Goal: Task Accomplishment & Management: Complete application form

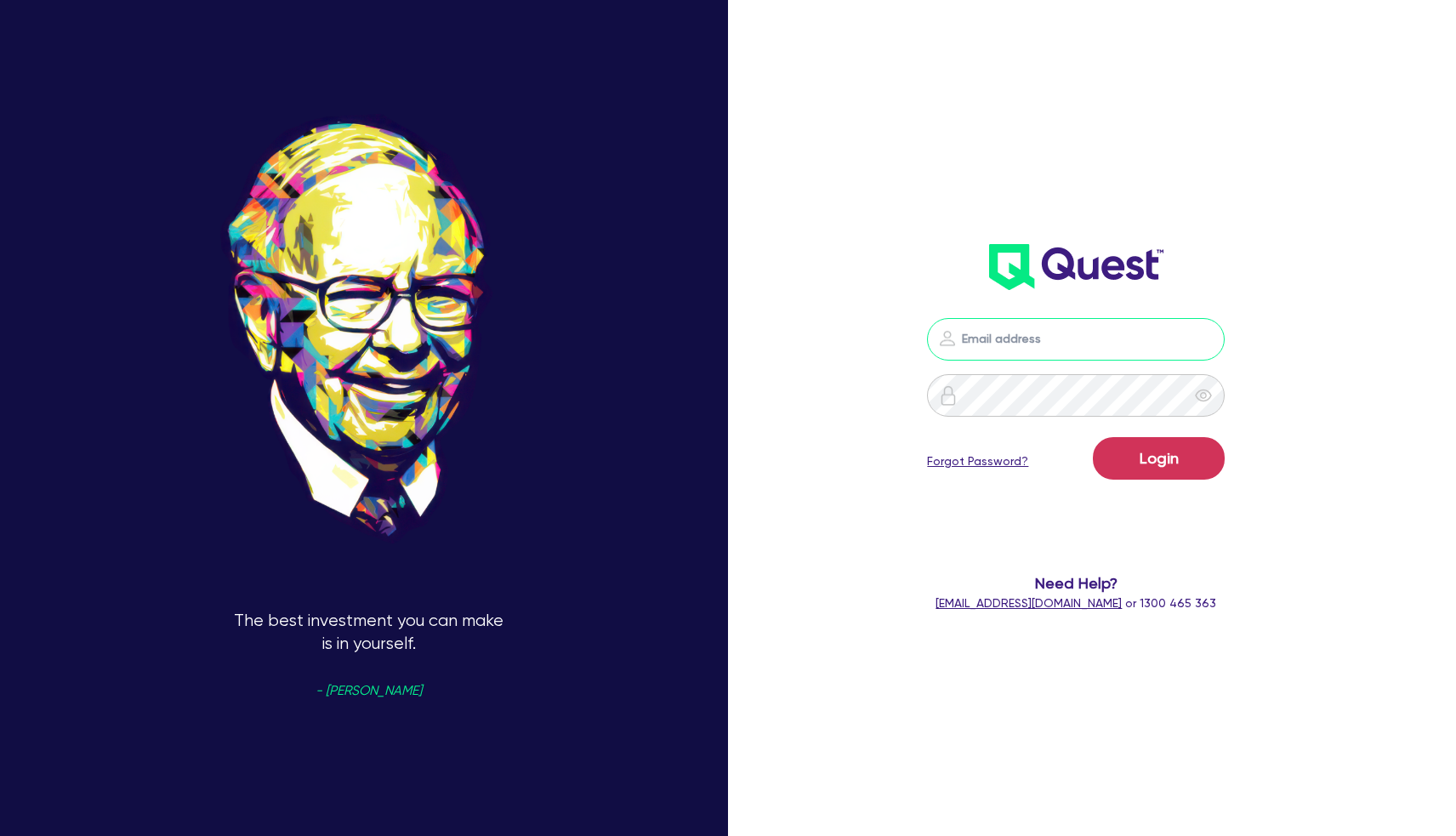
type input "[PERSON_NAME][EMAIL_ADDRESS][DOMAIN_NAME]"
click at [1158, 458] on button "Login" at bounding box center [1158, 458] width 132 height 43
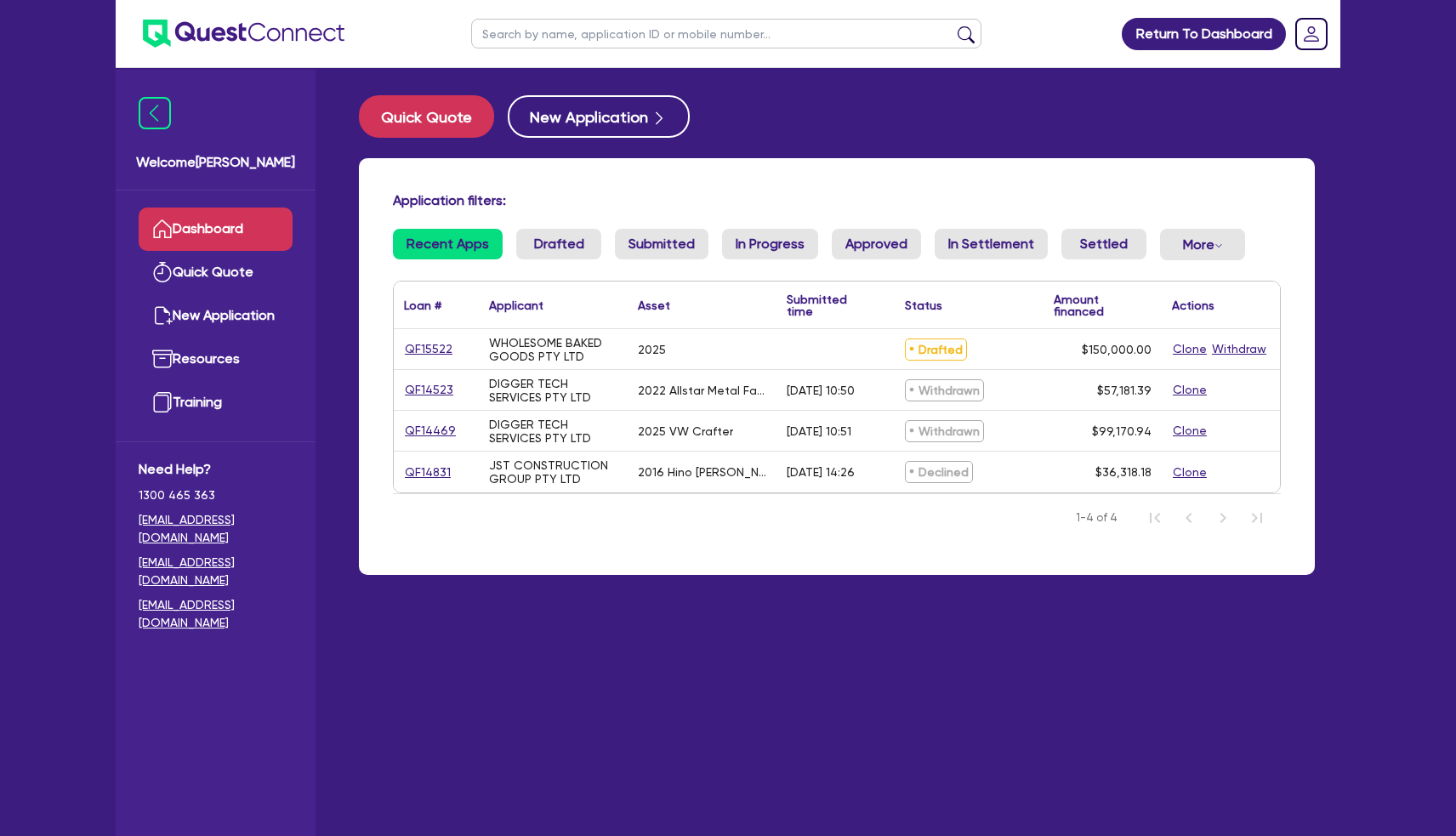
click at [423, 349] on link "QF15522" at bounding box center [429, 349] width 49 height 20
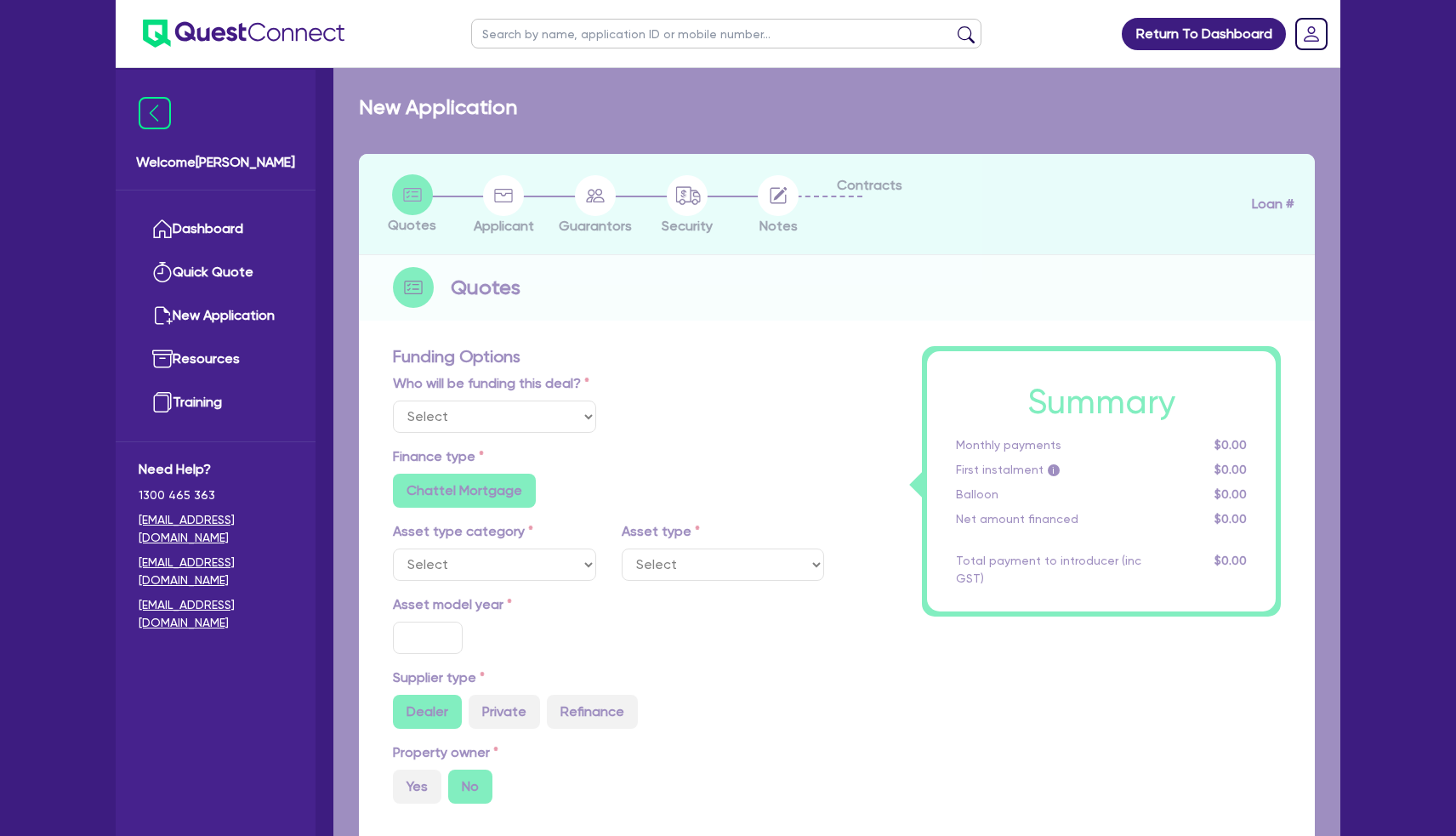
select select "Quest Finance - Own Book"
select select "TERTIARY_ASSETS"
type input "2025"
radio input "false"
radio input "true"
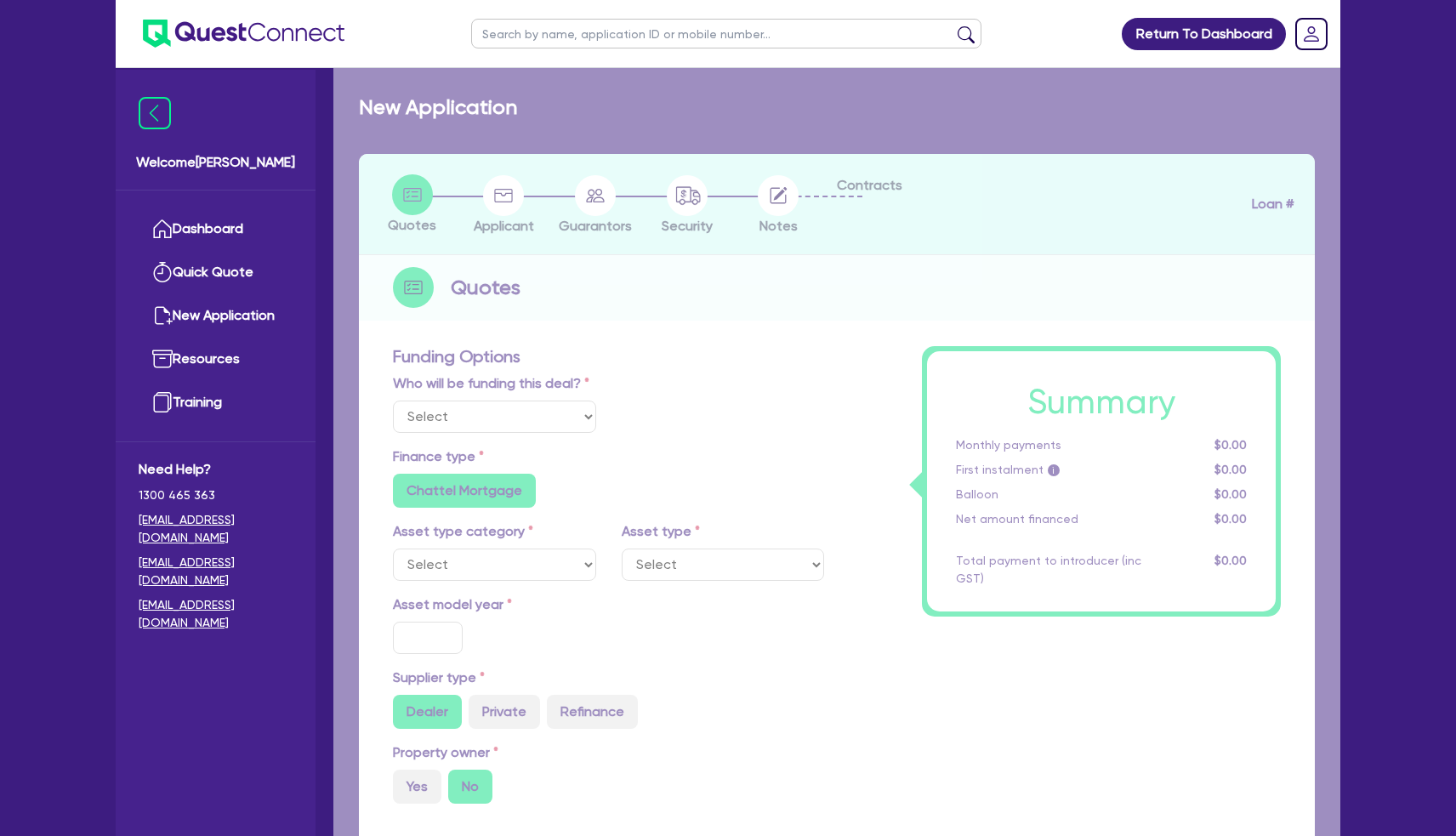
radio input "true"
type input "150,000"
type input "5"
type input "7,500"
type input "17.95"
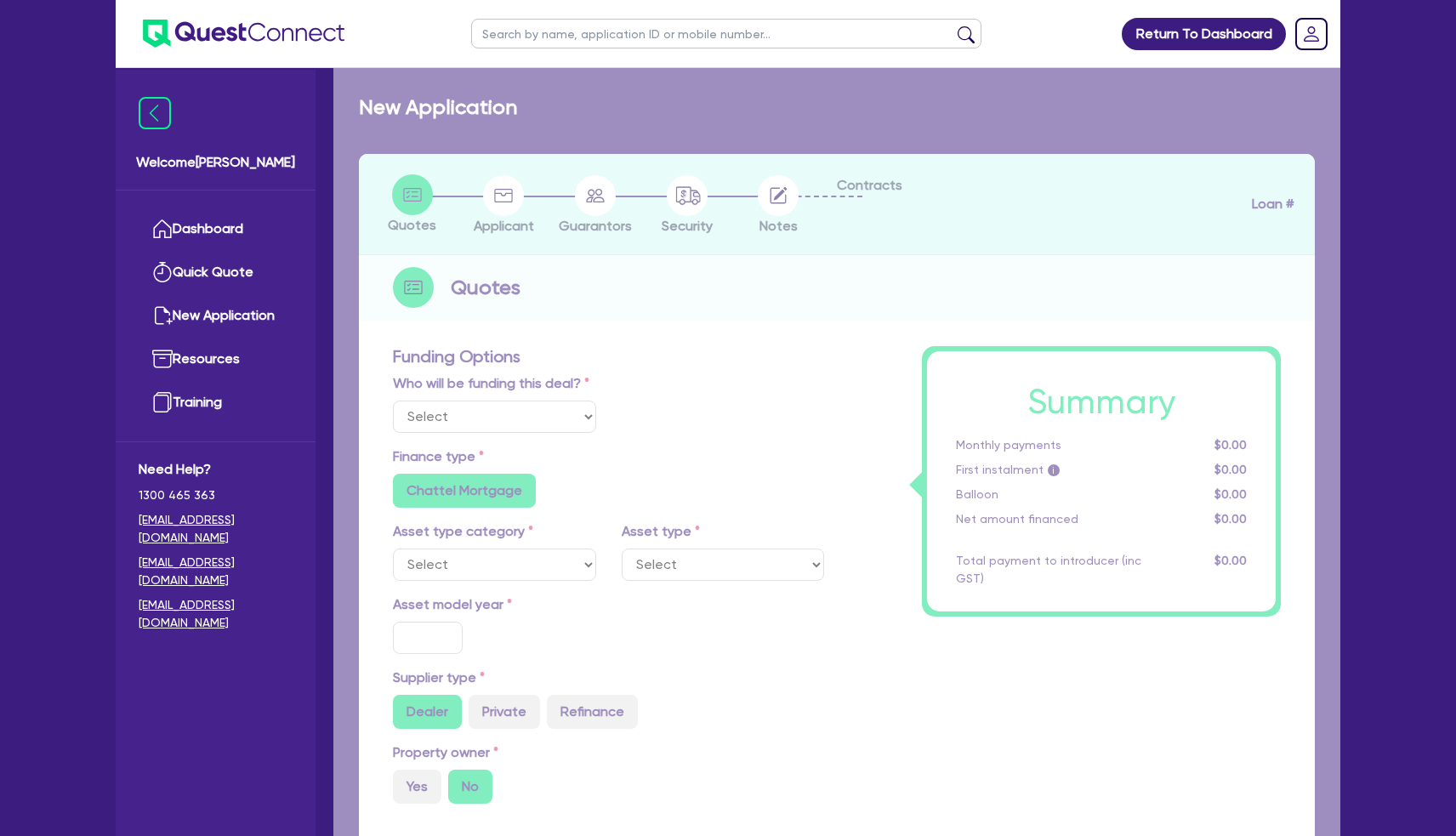
type input "990"
select select "OTHER_TERTIARY"
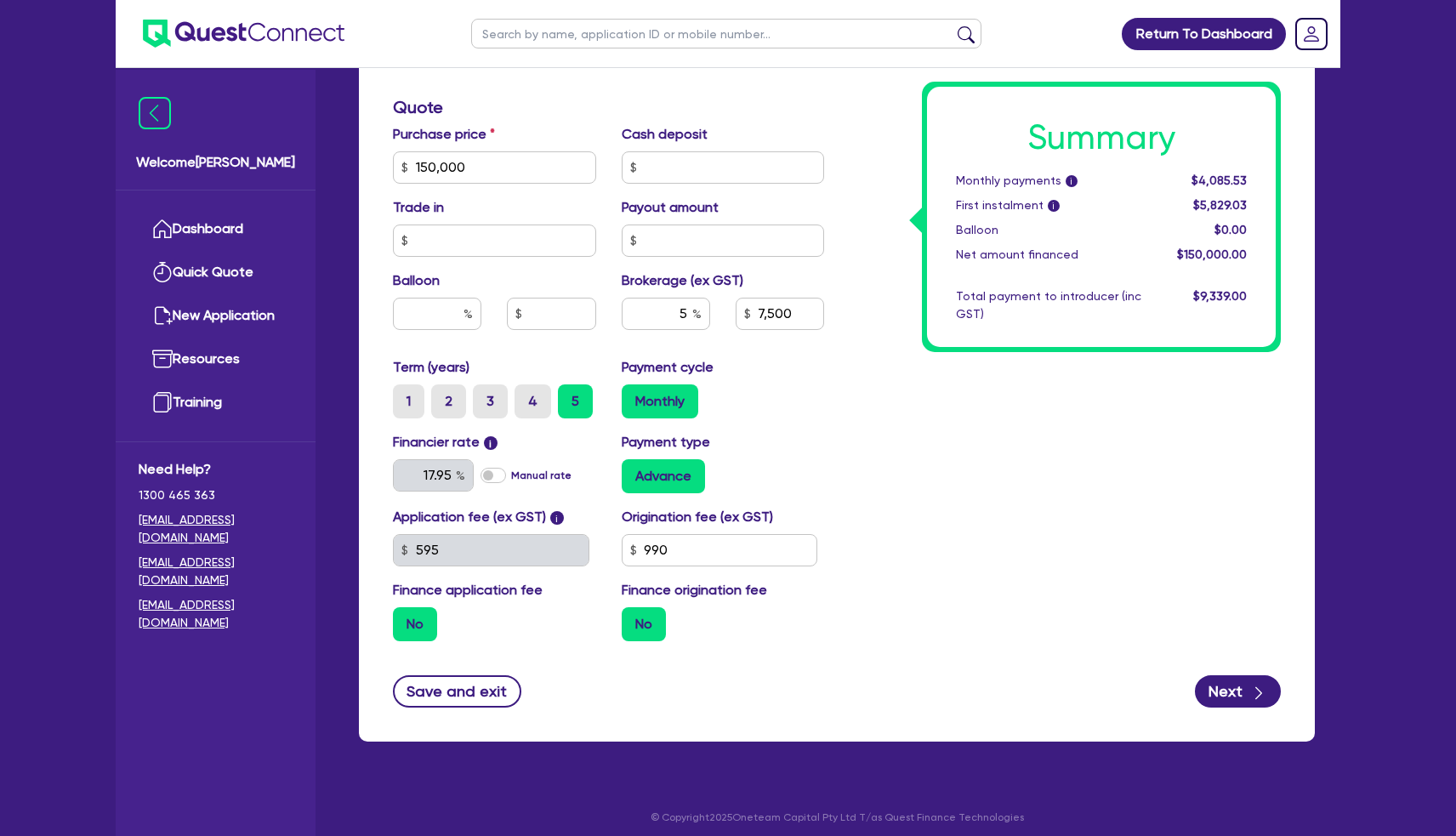
scroll to position [813, 0]
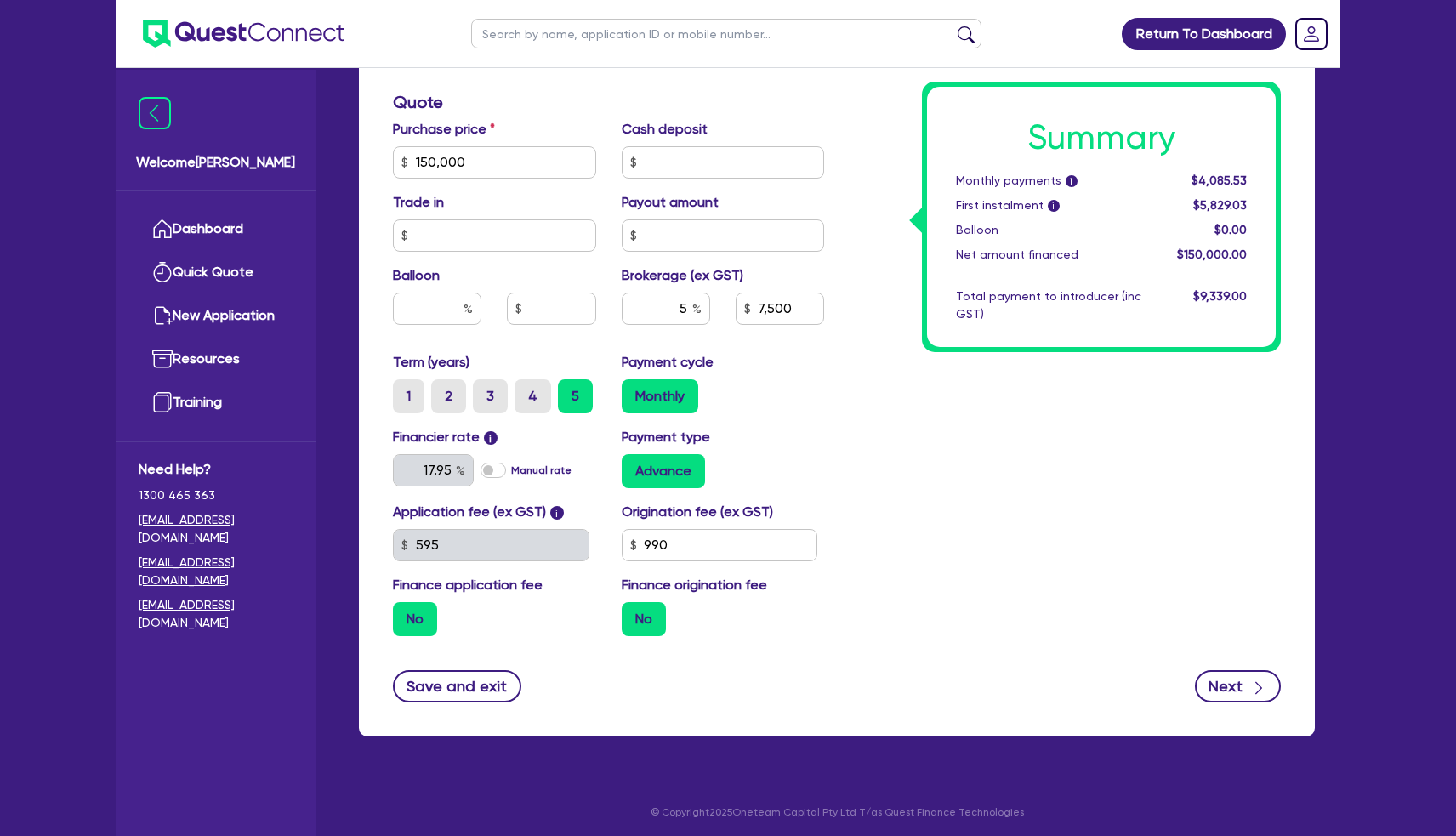
click at [1224, 684] on button "Next" at bounding box center [1238, 686] width 86 height 32
type input "150,000"
type input "7,500"
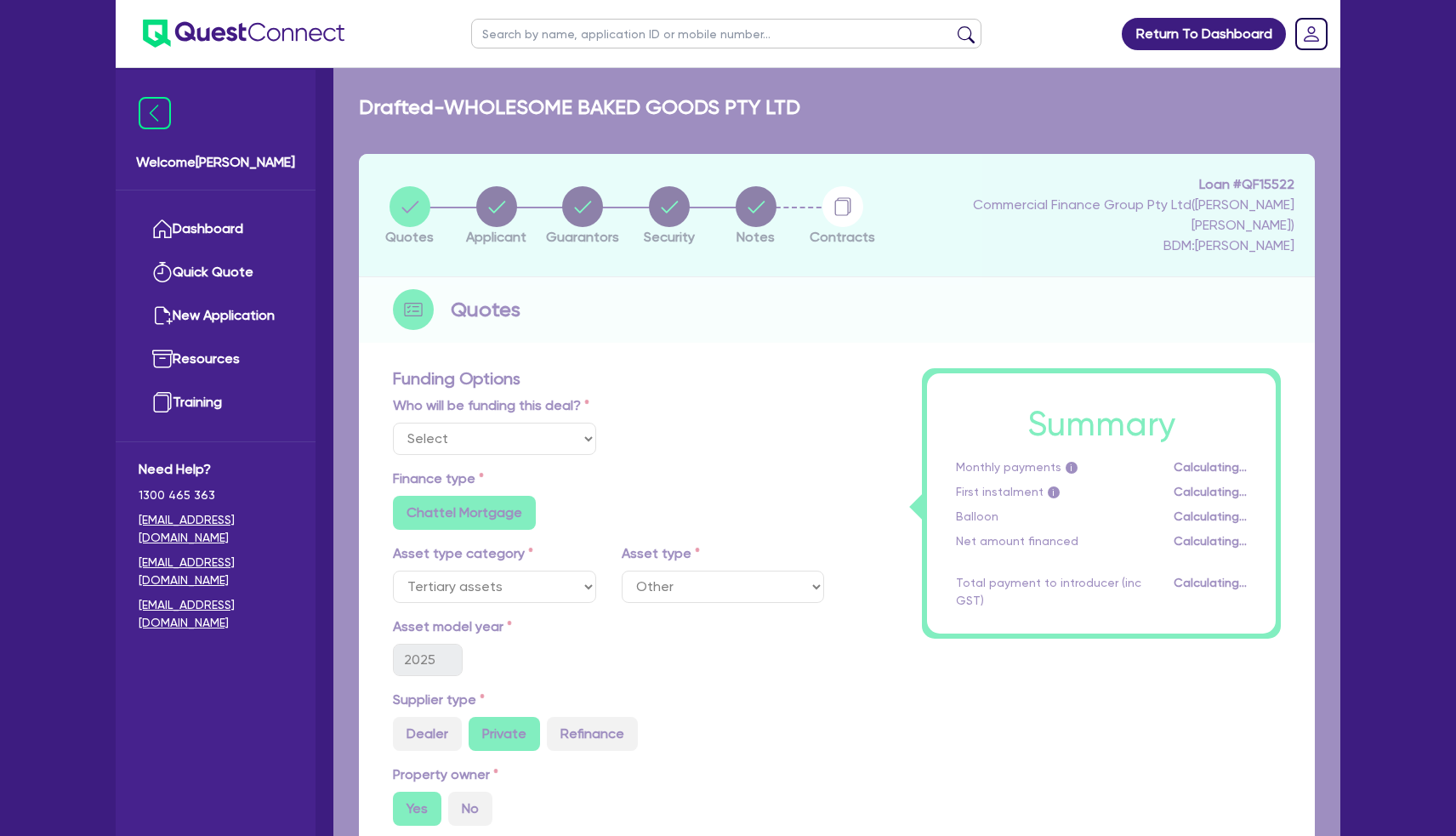
select select "COMPANY"
select select "ACCOMODATION_FOOD"
select select "OTHER_FOOD"
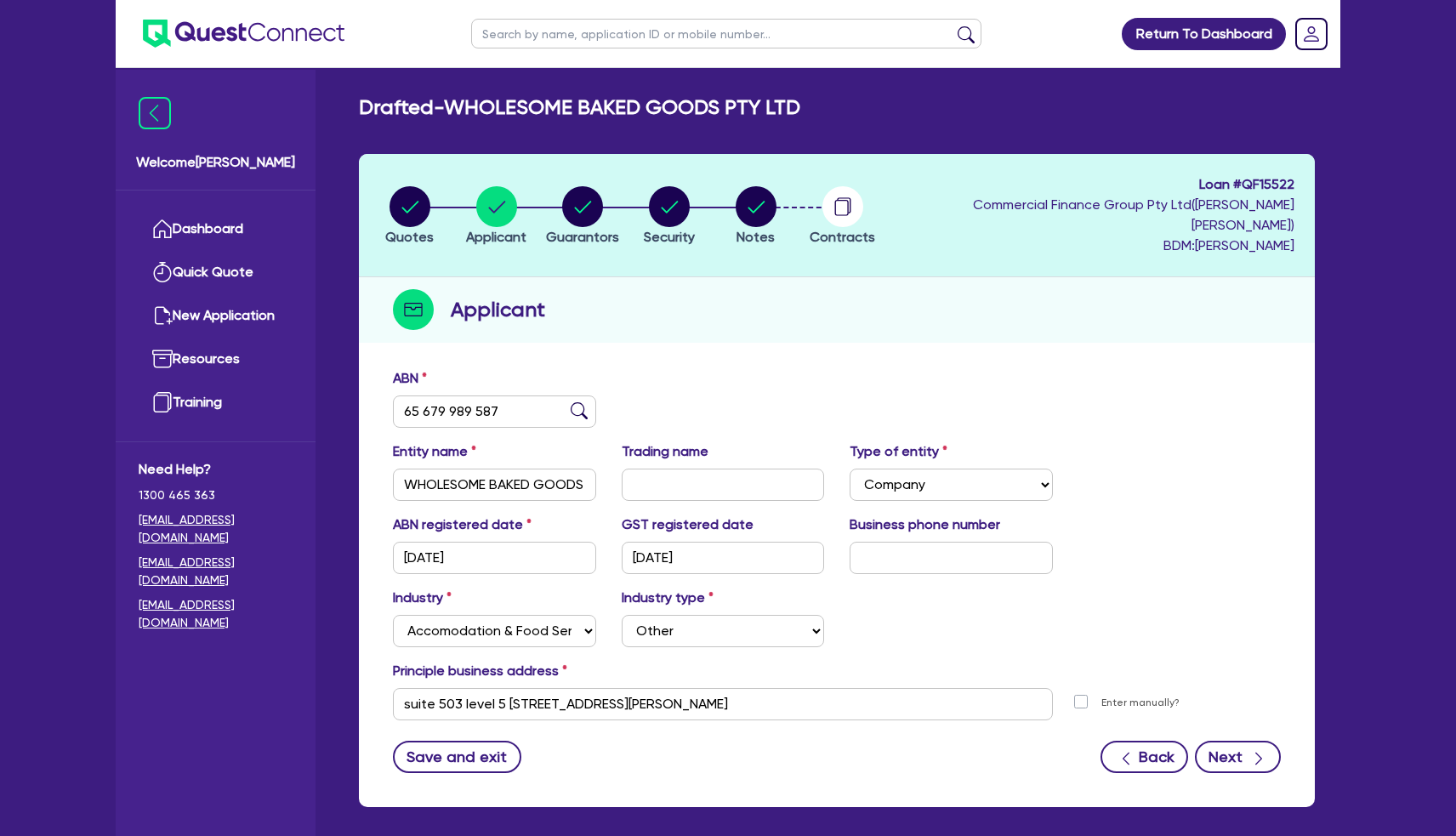
click at [1231, 741] on button "Next" at bounding box center [1238, 757] width 86 height 32
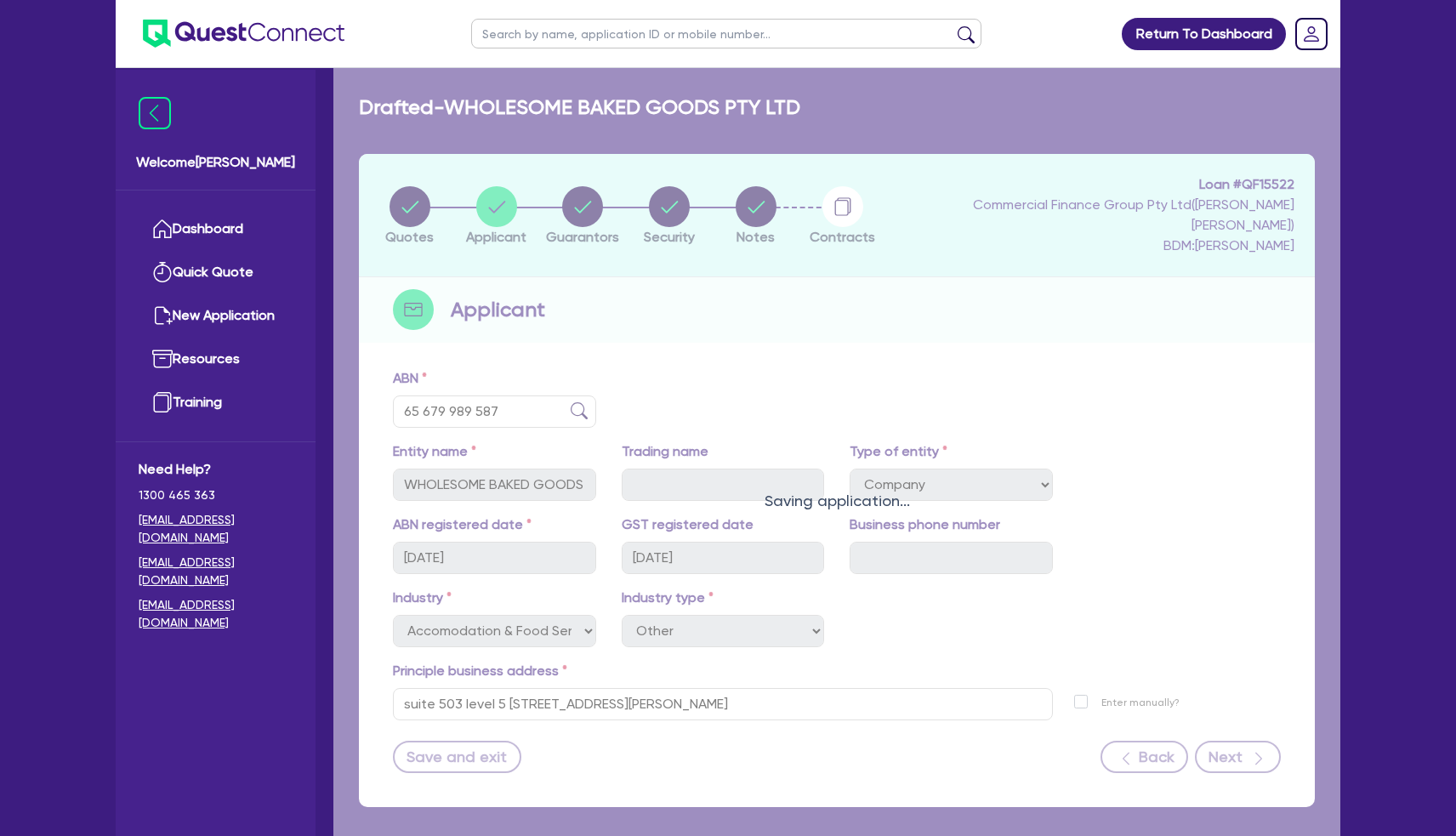
select select "MRS"
select select "[GEOGRAPHIC_DATA]"
select select "DE_FACTO"
select select "PROPERTY"
select select "MORTGAGE"
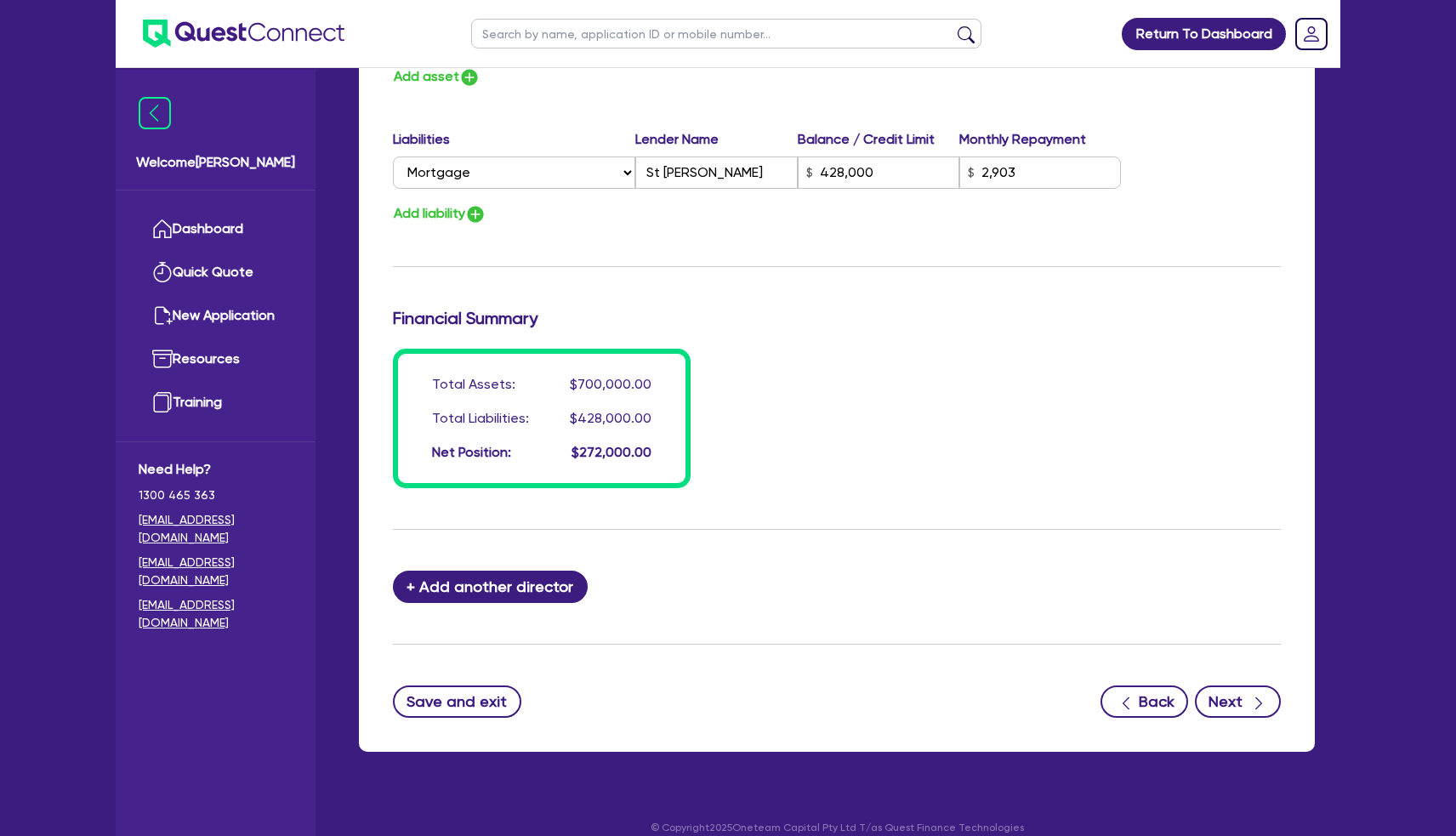
scroll to position [1137, 0]
click at [1252, 695] on icon "button" at bounding box center [1259, 704] width 17 height 17
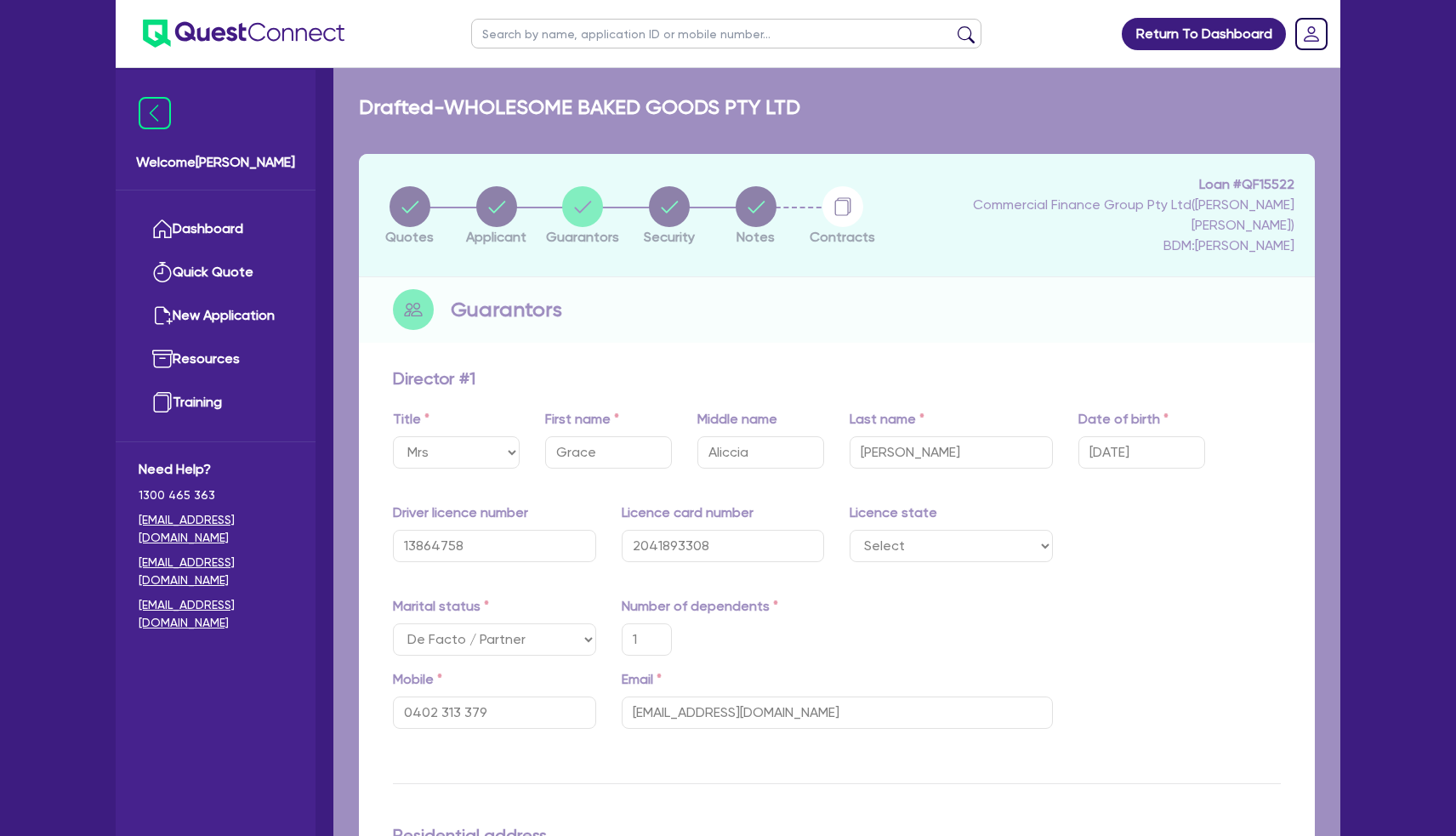
select select "TERTIARY_ASSETS"
select select "OTHER_TERTIARY"
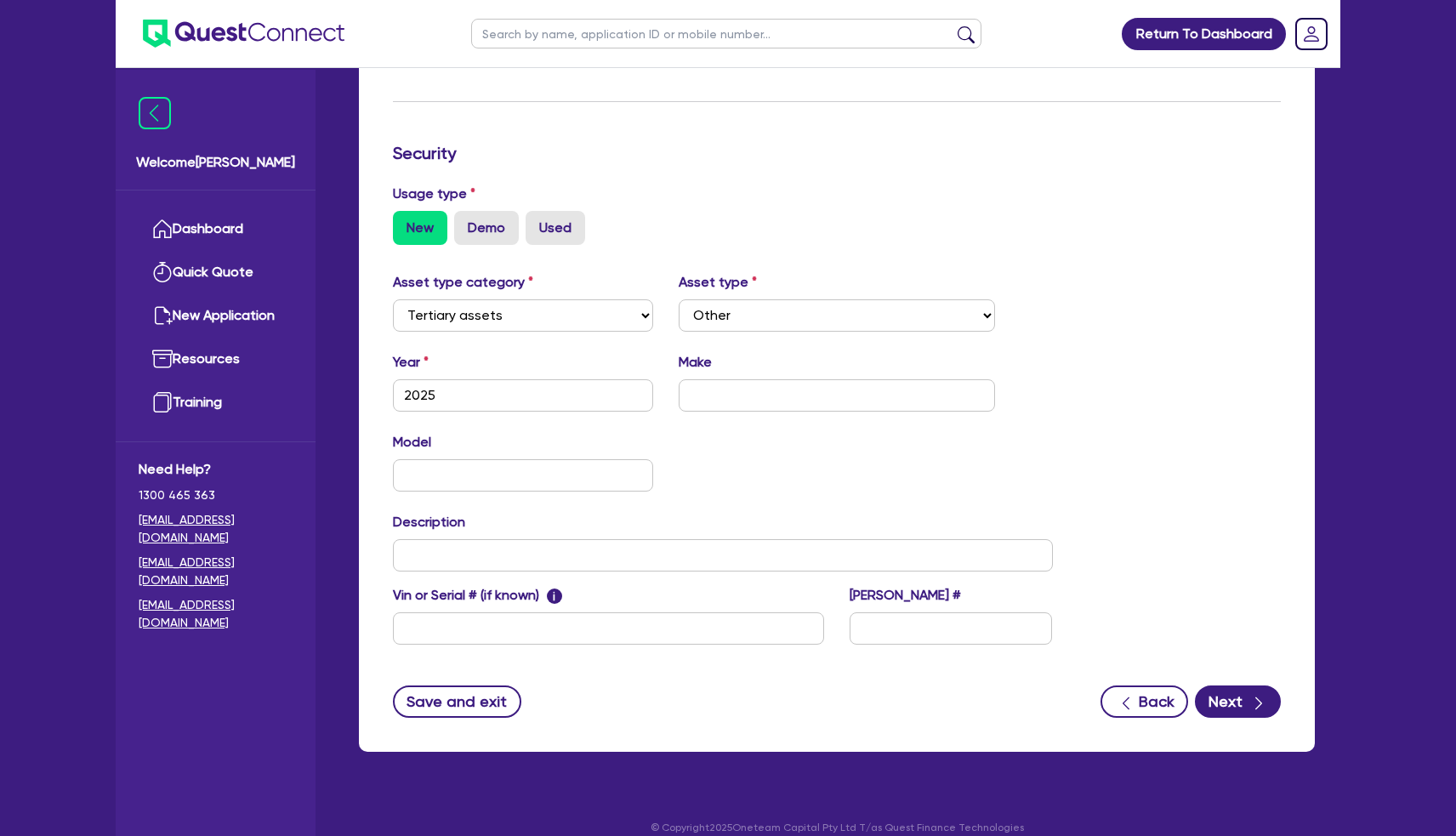
click at [1251, 690] on div "button" at bounding box center [1259, 701] width 17 height 21
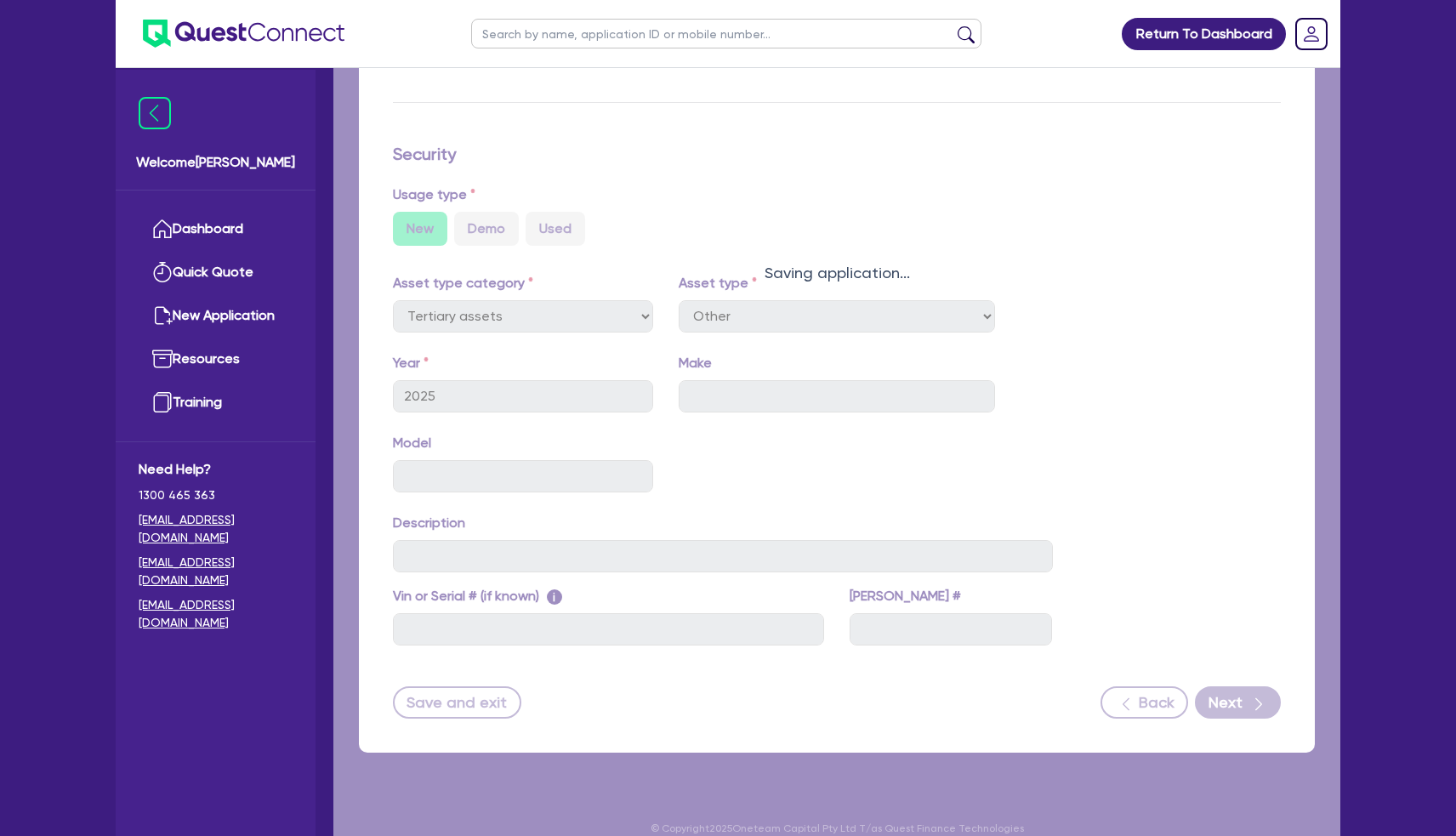
scroll to position [401, 0]
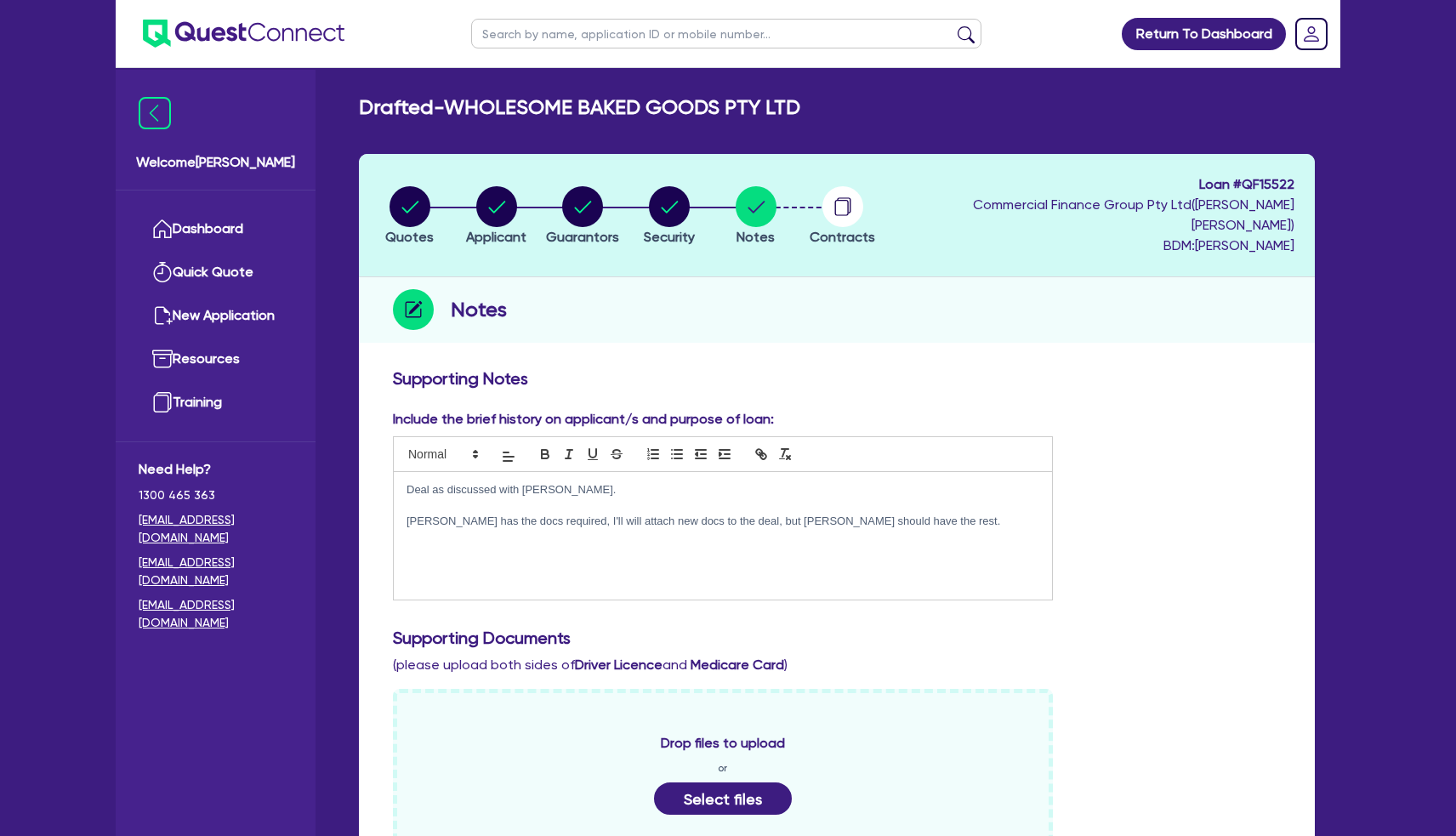
click at [702, 782] on button "Select files" at bounding box center [723, 799] width 138 height 32
click at [737, 788] on button "Select files" at bounding box center [723, 799] width 138 height 32
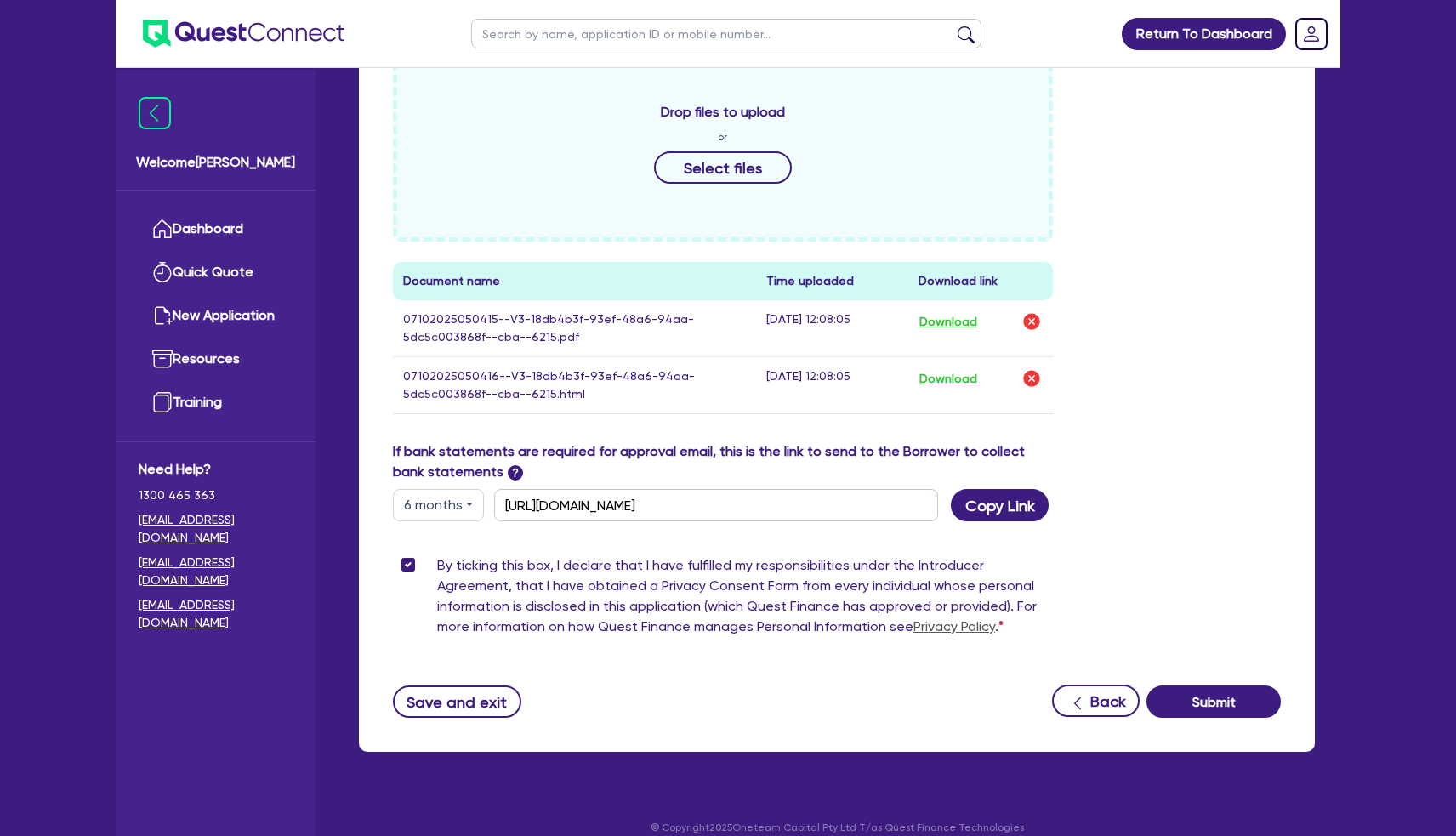
scroll to position [630, 0]
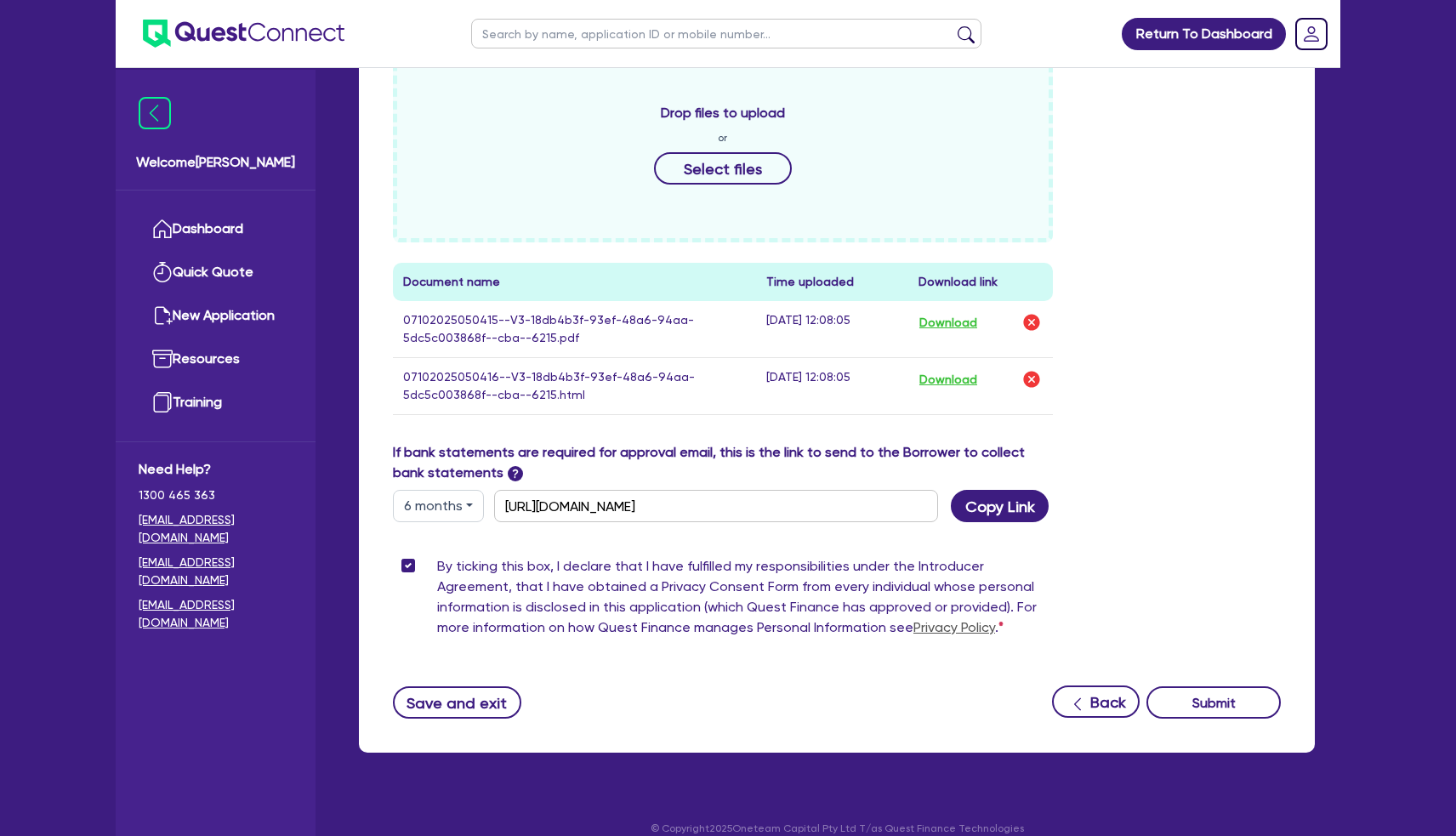
click at [1245, 686] on button "Submit" at bounding box center [1214, 702] width 135 height 32
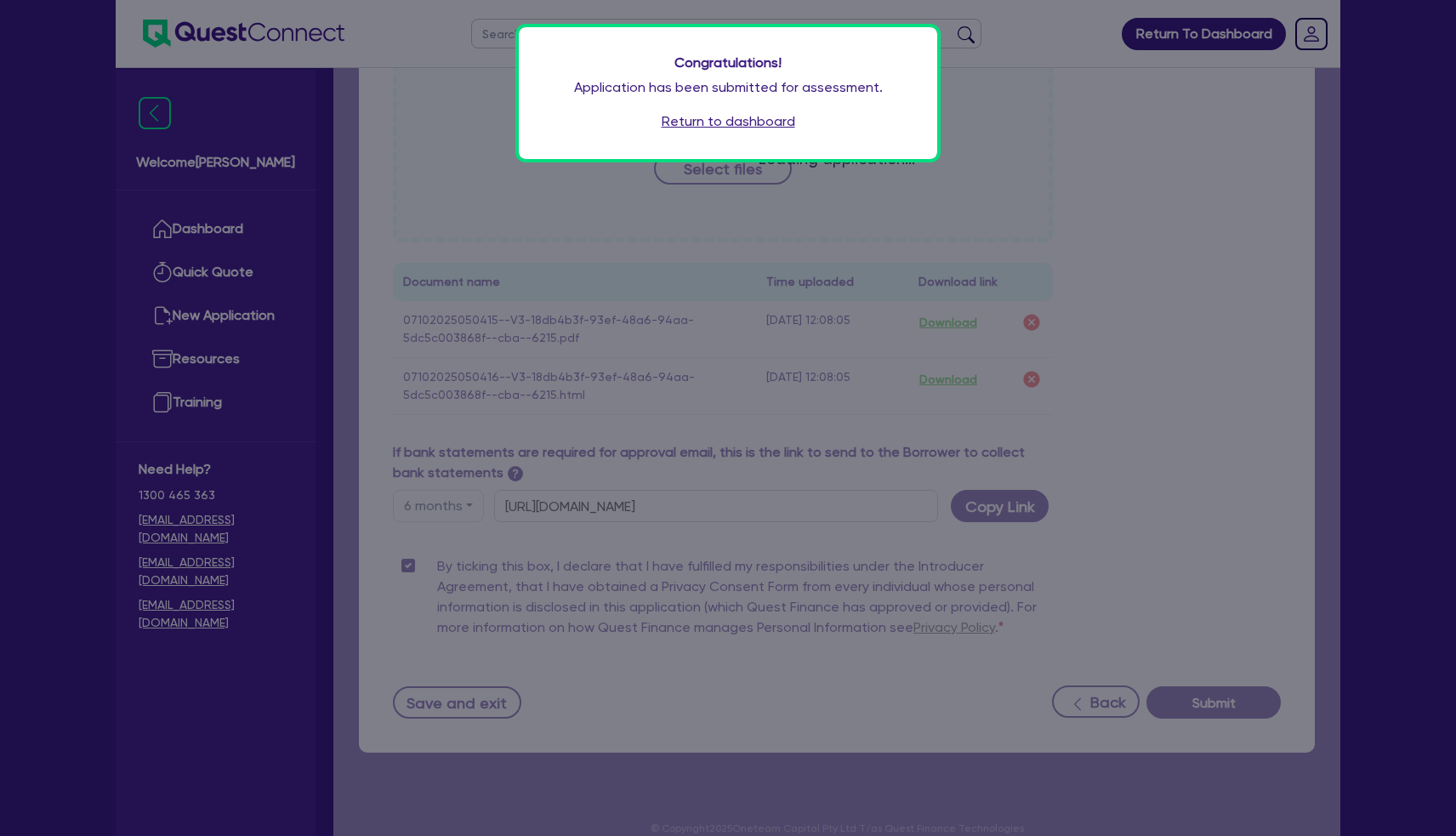
scroll to position [629, 0]
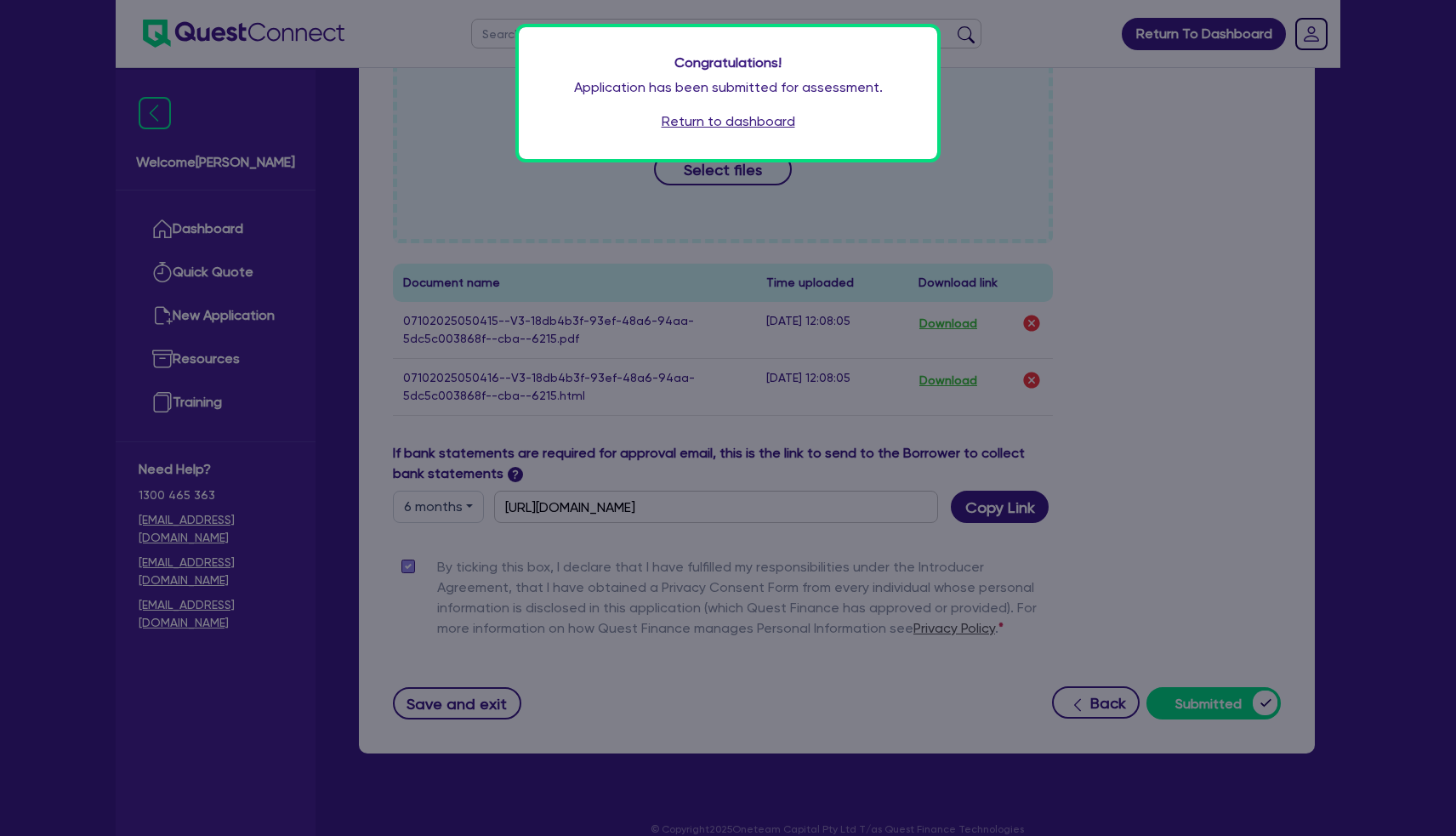
click at [659, 274] on div "Congratulations! Application has been submitted for assessment. Return to dashb…" at bounding box center [728, 418] width 1456 height 836
click at [692, 123] on link "Return to dashboard" at bounding box center [728, 122] width 134 height 20
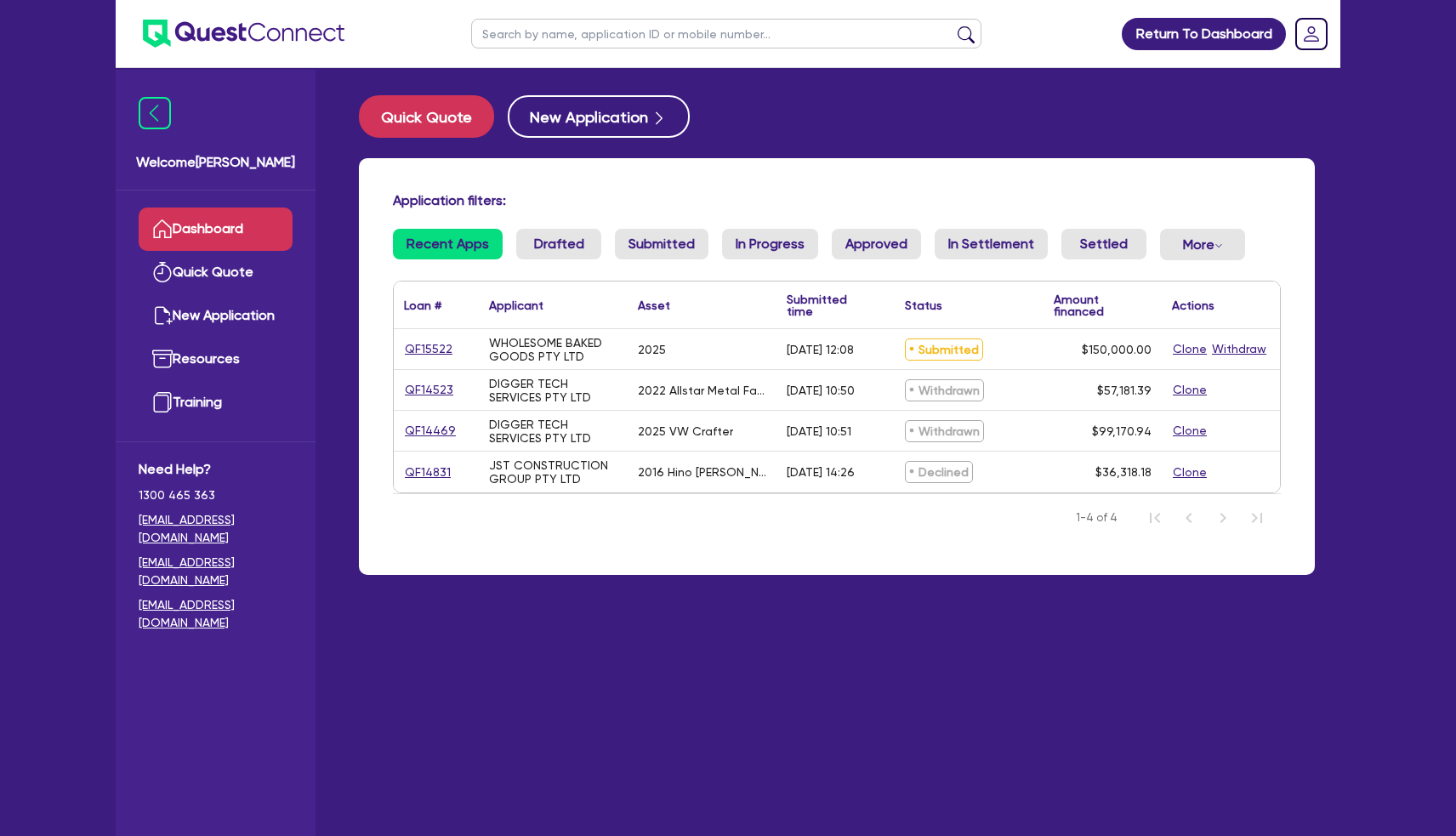
click at [429, 348] on link "QF15522" at bounding box center [429, 349] width 49 height 20
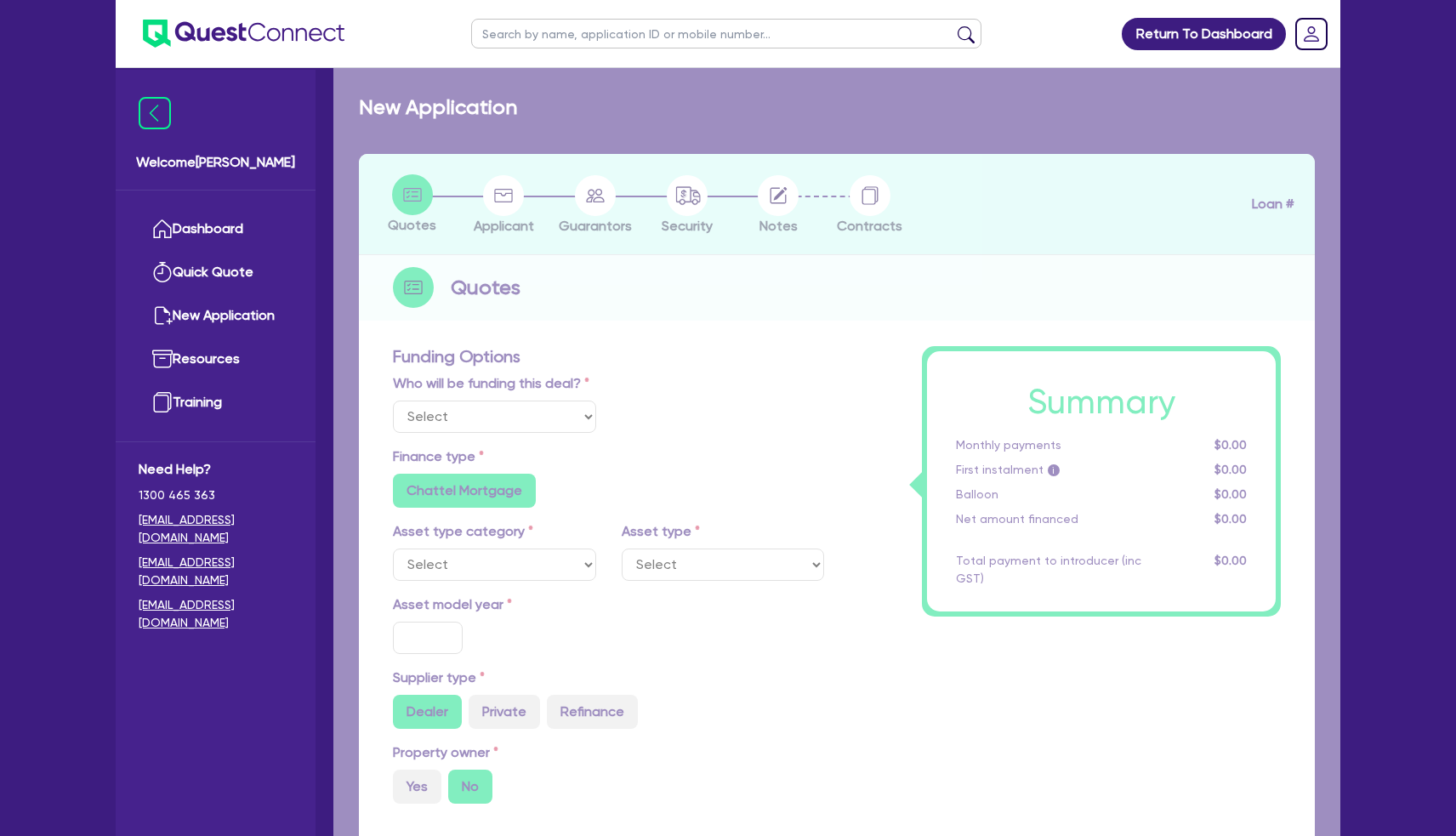
select select "Quest Finance - Own Book"
select select "TERTIARY_ASSETS"
type input "2025"
radio input "false"
radio input "true"
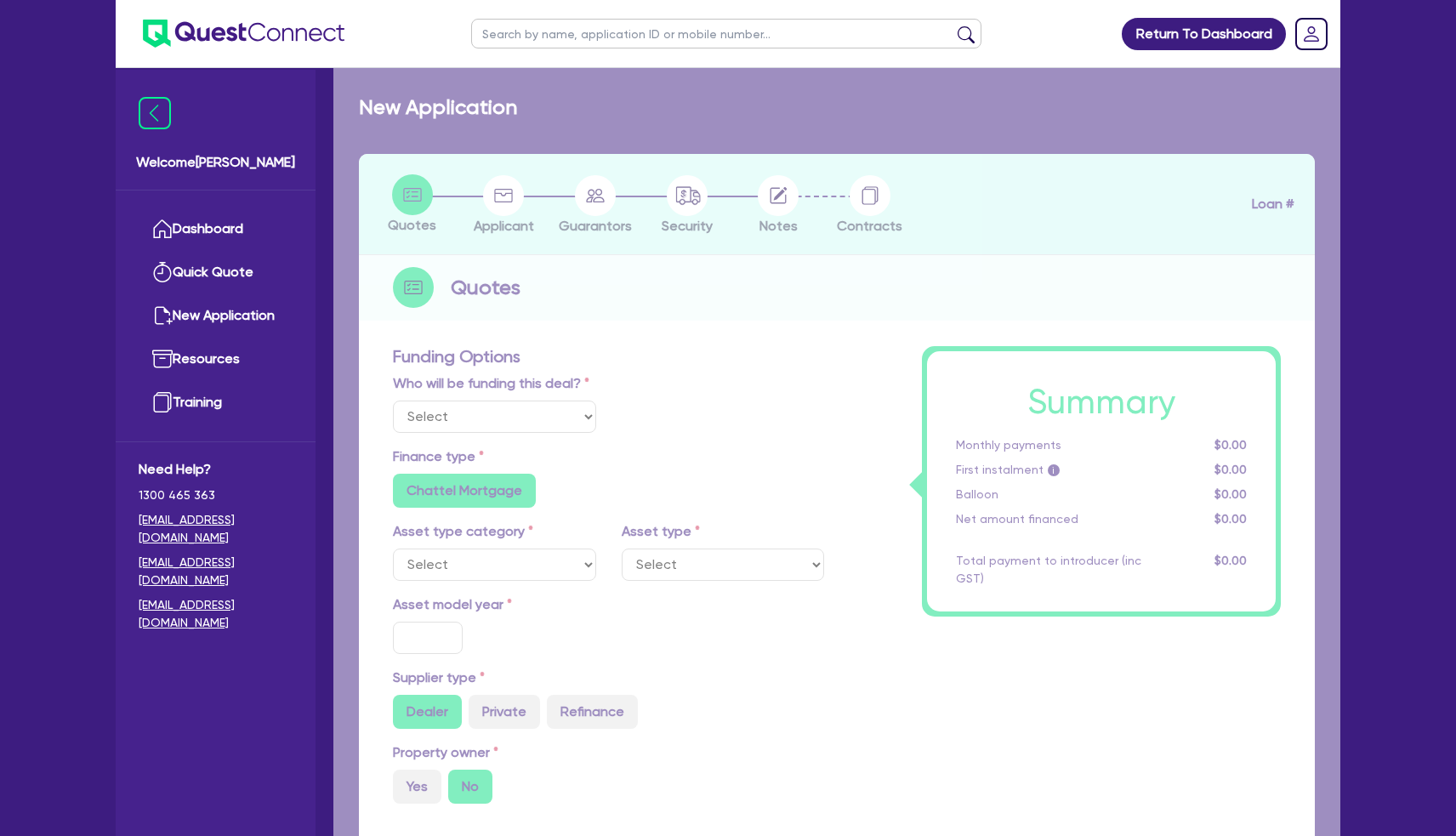
radio input "true"
type input "150,000"
type input "5"
type input "7,500"
type input "17.95"
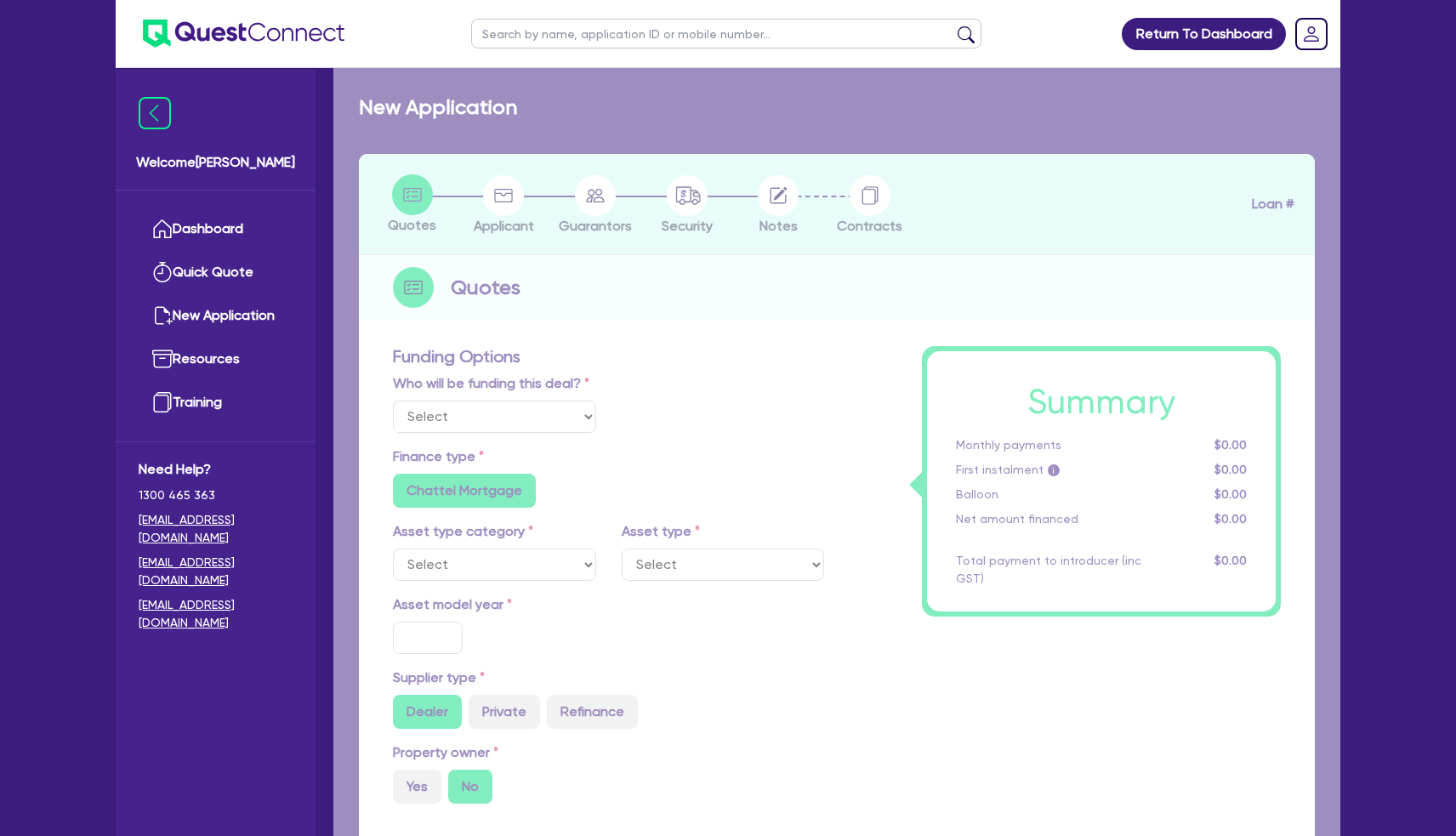
type input "990"
select select "OTHER_TERTIARY"
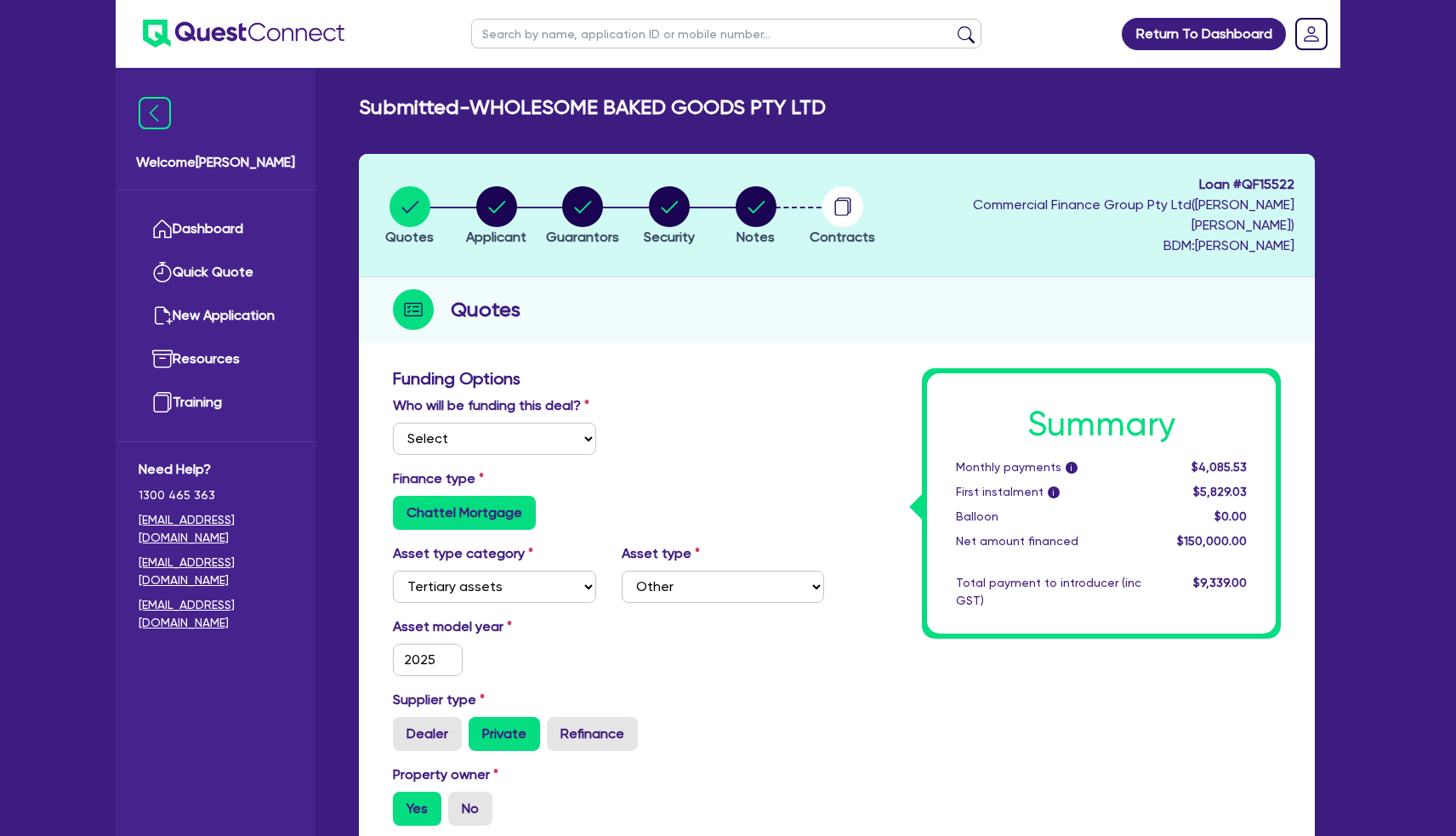
click at [864, 205] on circle "button" at bounding box center [843, 207] width 41 height 41
